Goal: Transaction & Acquisition: Purchase product/service

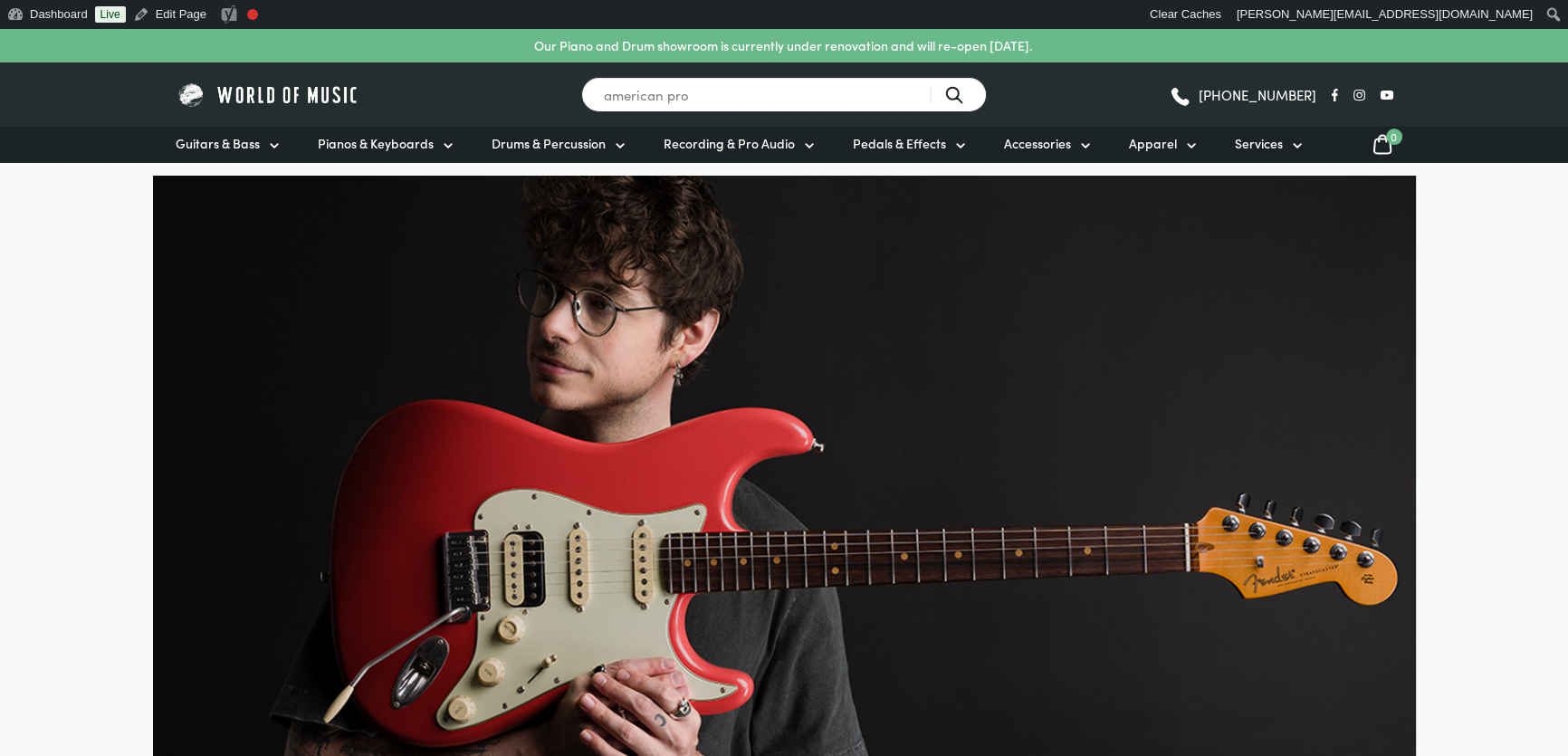
type input "american pro"
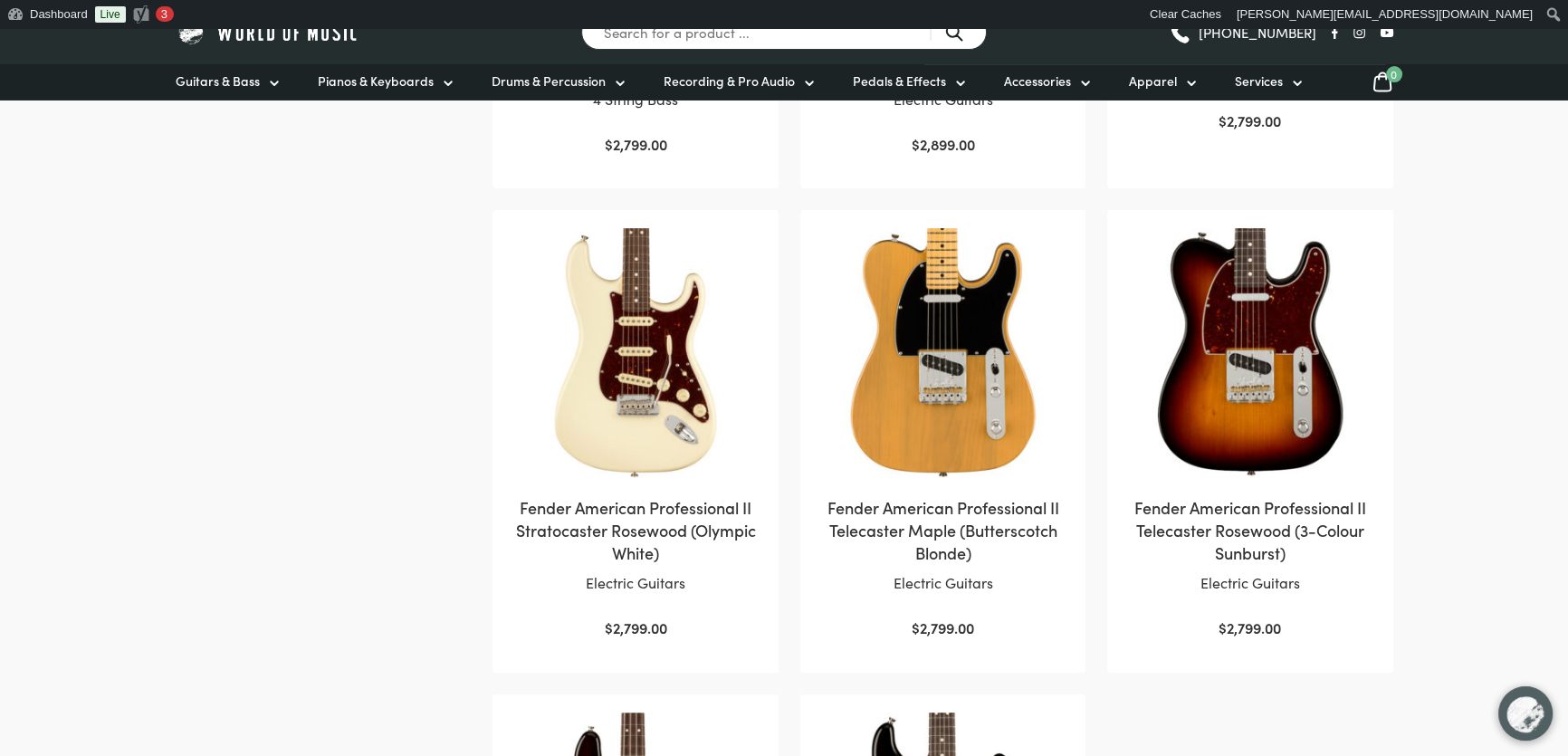
scroll to position [740, 0]
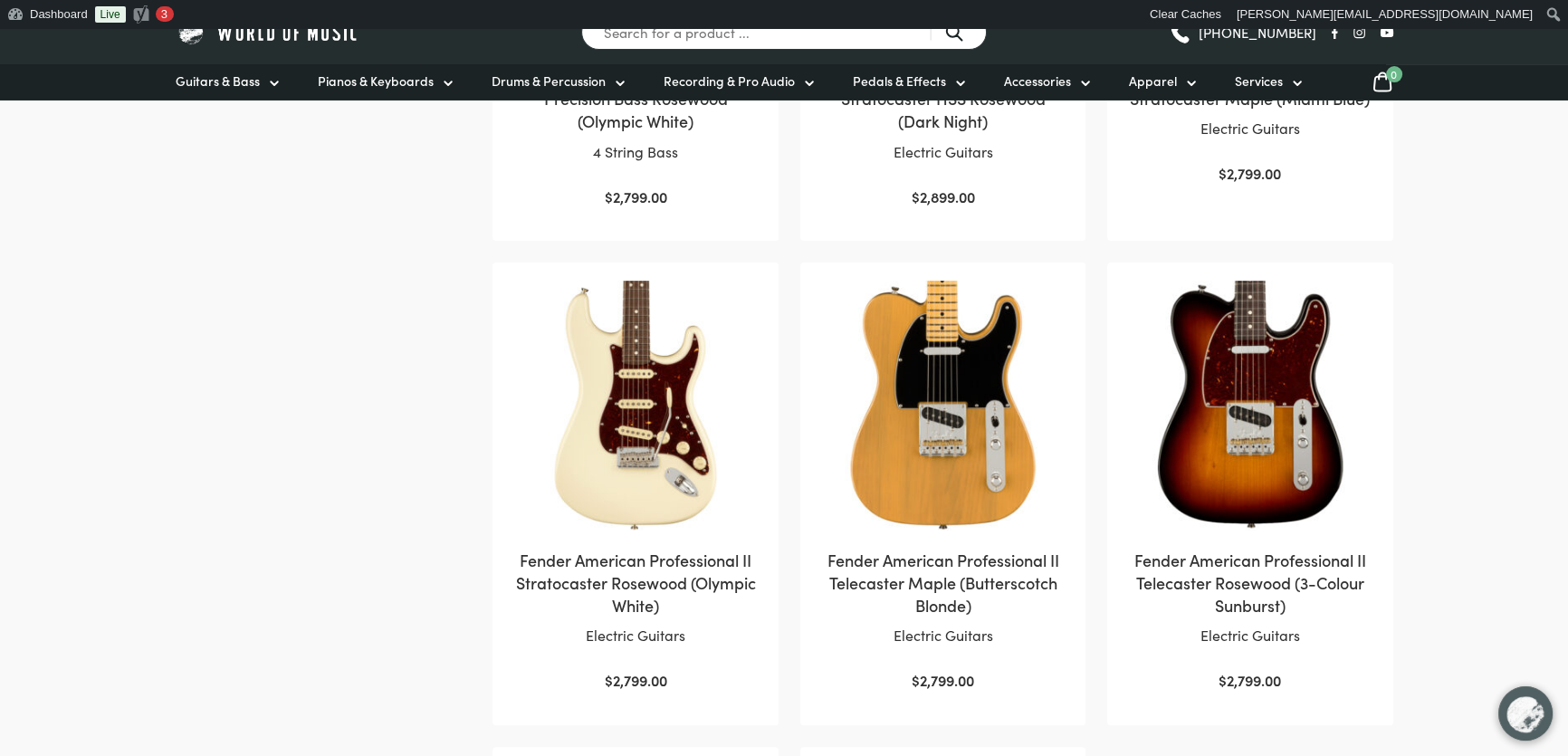
click at [598, 423] on img at bounding box center [634, 405] width 248 height 248
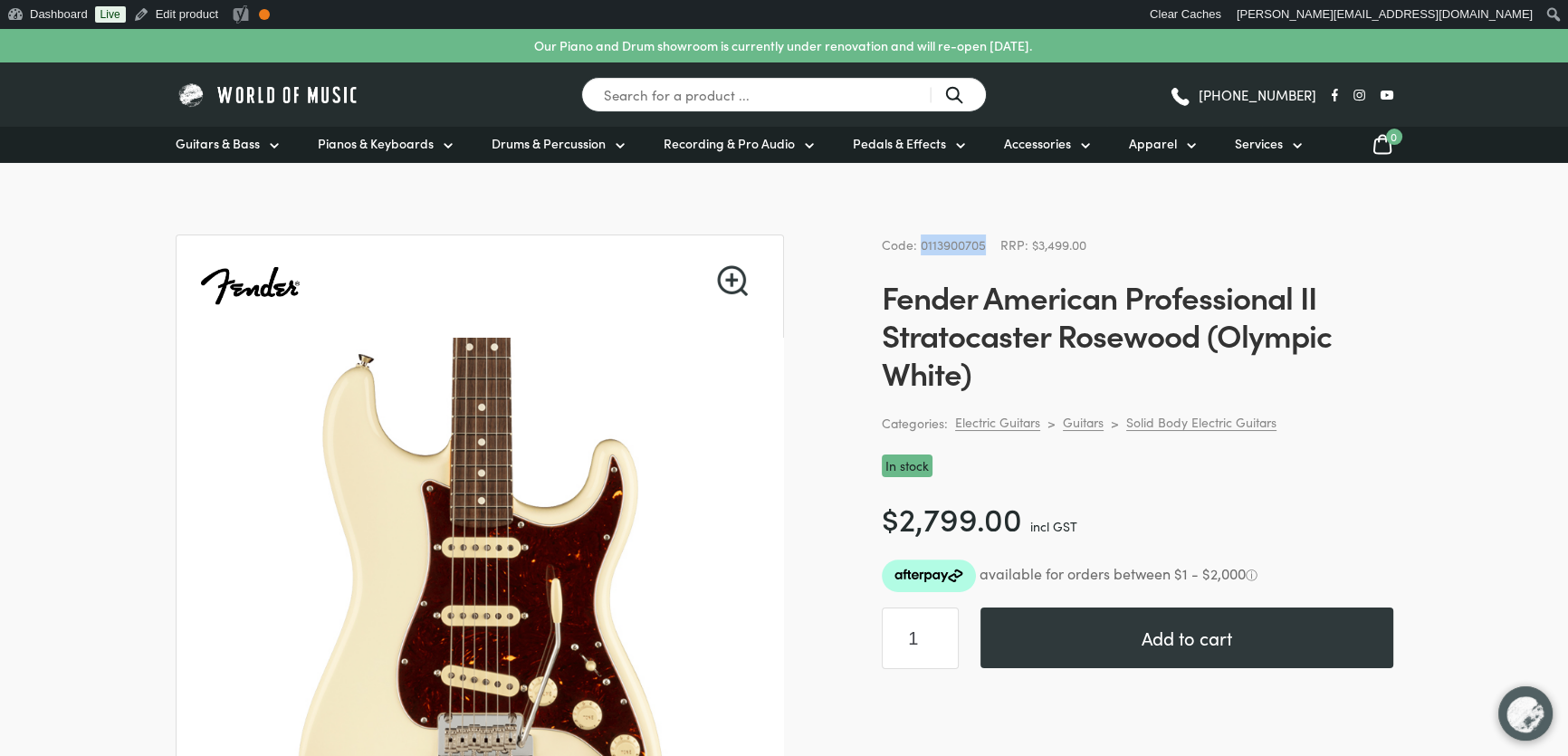
drag, startPoint x: 985, startPoint y: 244, endPoint x: 919, endPoint y: 244, distance: 66.0
click at [919, 244] on div "Code: 0113900705 RRP: $3,499.00" at bounding box center [1137, 244] width 512 height 21
copy span "0113900705"
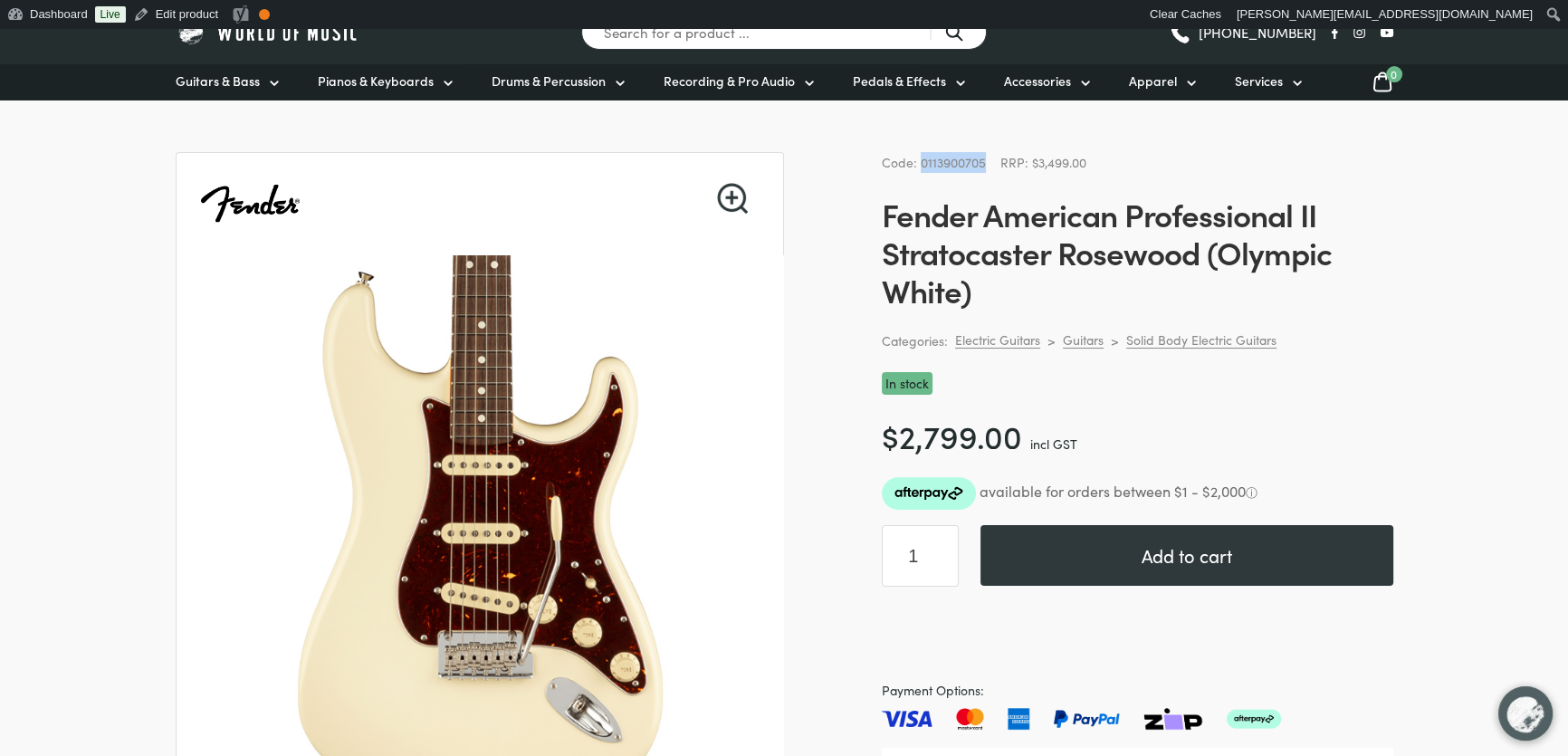
scroll to position [164, 0]
